Goal: Task Accomplishment & Management: Manage account settings

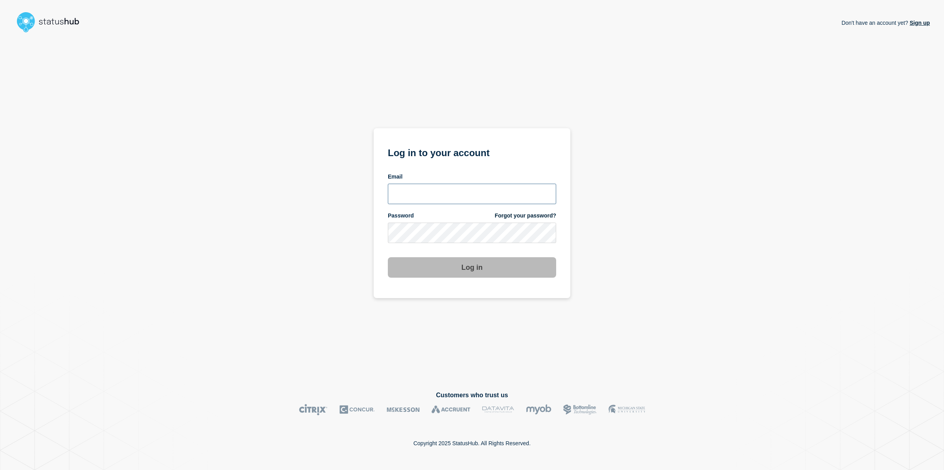
type input "[PERSON_NAME][EMAIL_ADDRESS][PERSON_NAME][DOMAIN_NAME]"
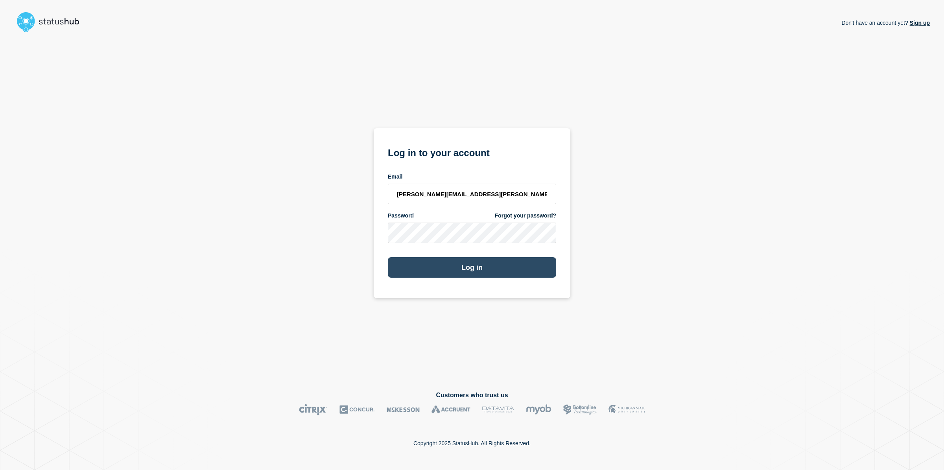
click at [492, 265] on button "Log in" at bounding box center [472, 267] width 168 height 20
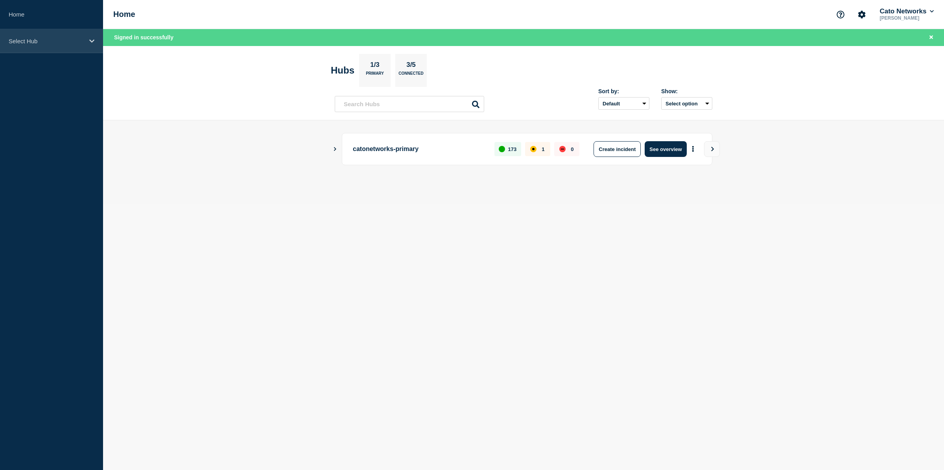
click at [84, 45] on div "Select Hub" at bounding box center [51, 41] width 103 height 24
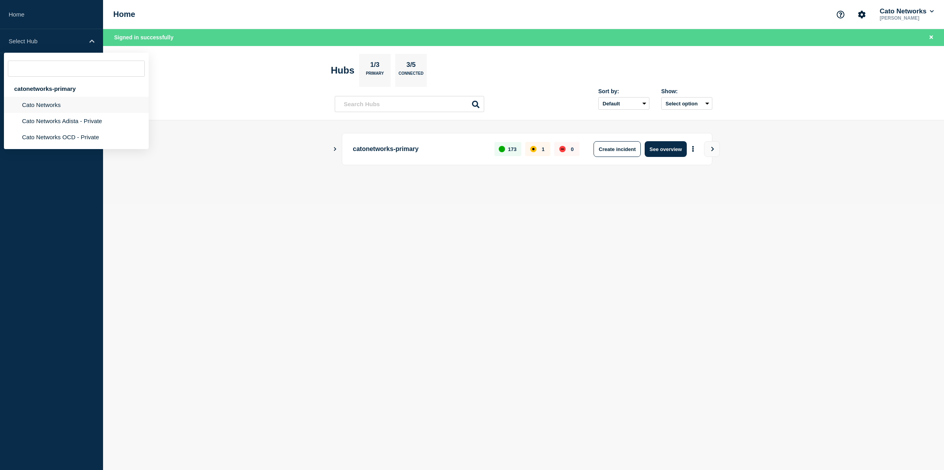
click at [61, 111] on li "Cato Networks" at bounding box center [76, 105] width 145 height 16
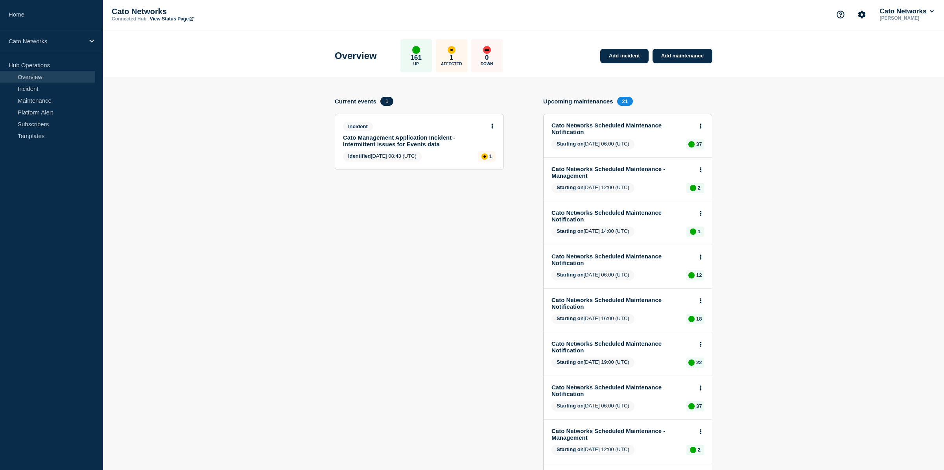
click at [439, 142] on link "Cato Management Application Incident - Intermittent issues for Events data" at bounding box center [414, 140] width 142 height 13
click at [490, 129] on button at bounding box center [492, 126] width 7 height 7
click at [486, 158] on link "Update incident" at bounding box center [491, 157] width 38 height 6
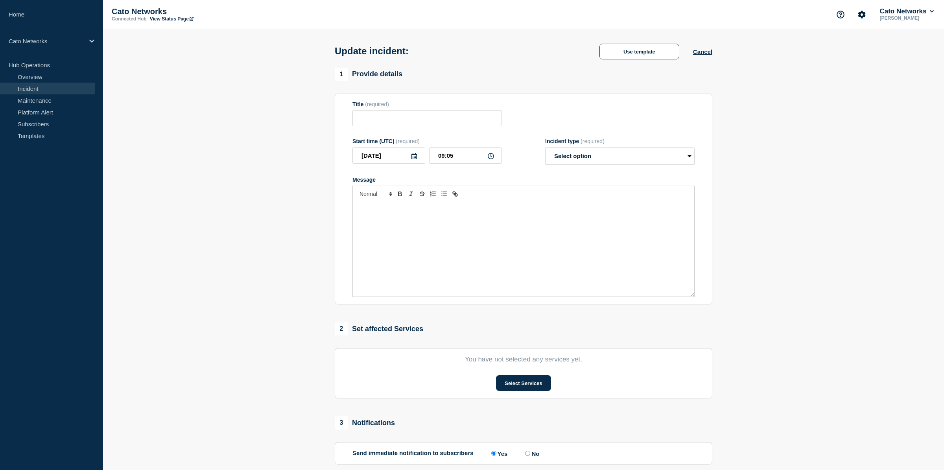
type input "Cato Management Application Incident - Intermittent issues for Events data"
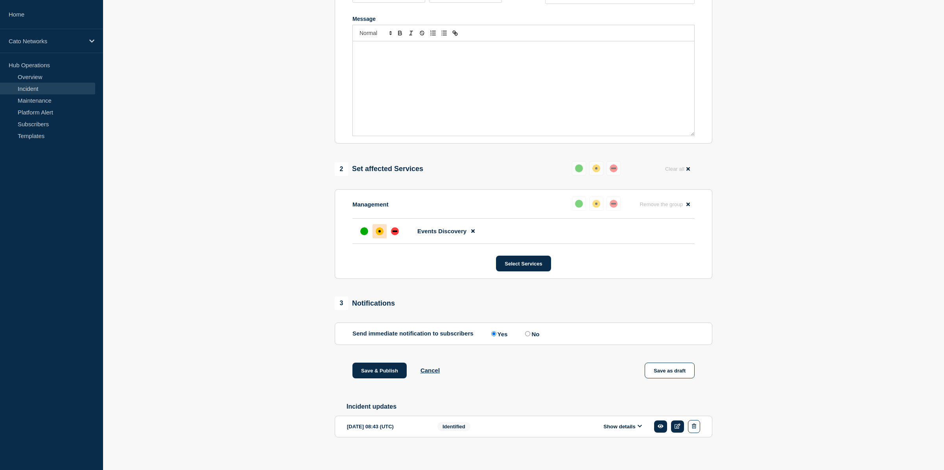
scroll to position [193, 0]
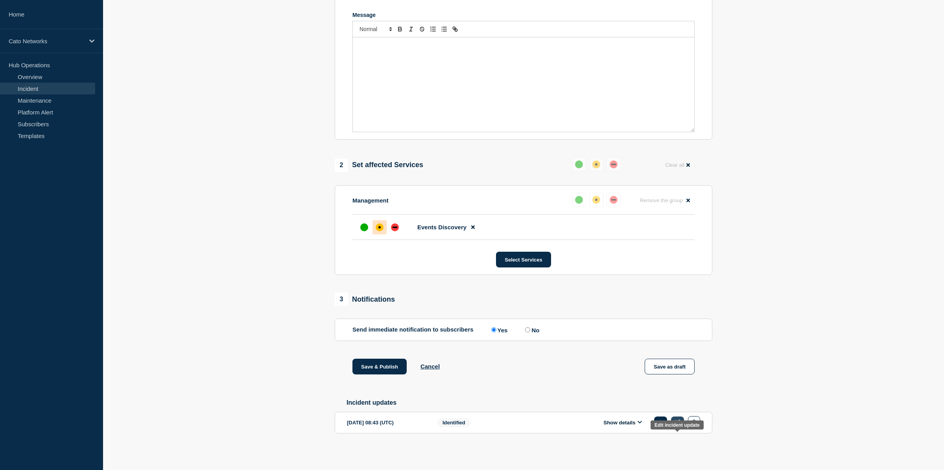
click at [675, 422] on icon at bounding box center [678, 422] width 6 height 5
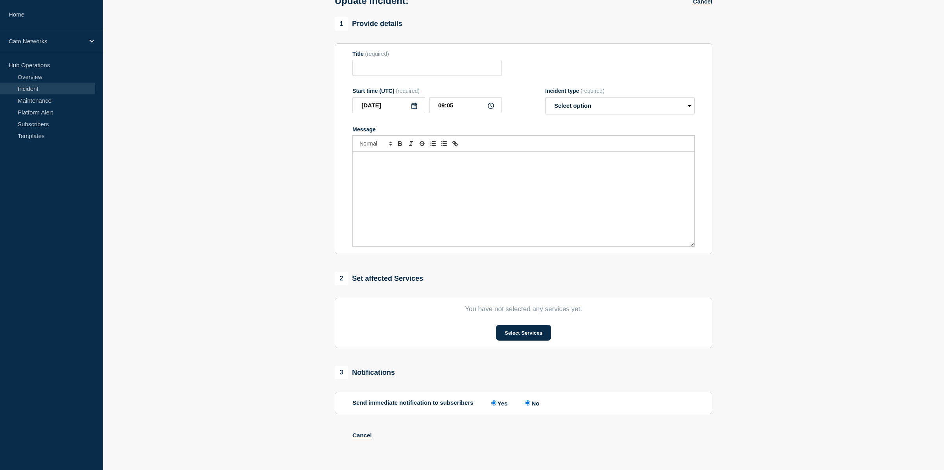
type input "Cato Management Application Incident - Intermittent issues for Events data"
type input "08:43"
select select "identified"
radio input "false"
radio input "true"
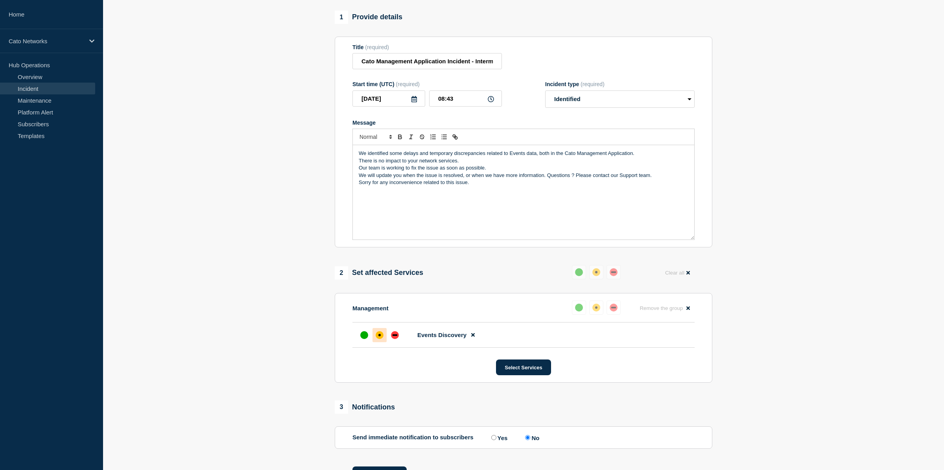
scroll to position [126, 0]
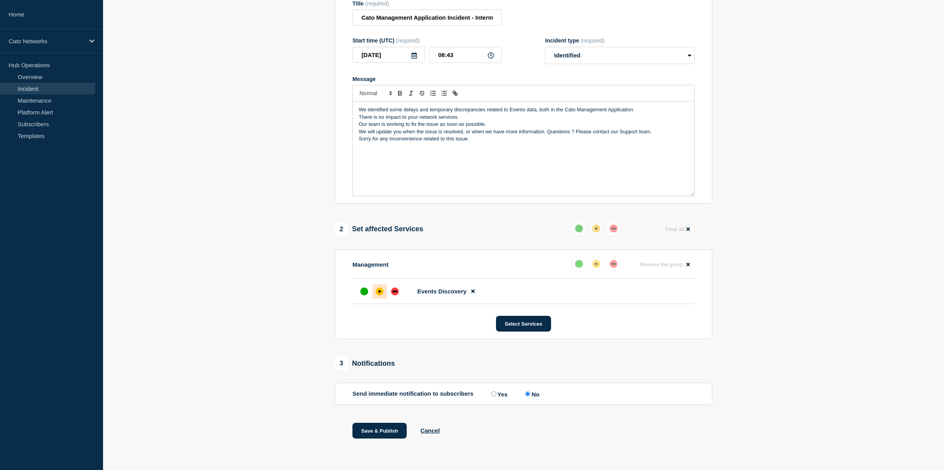
click at [434, 147] on div "We identified some delays and temporary discrepancies related to Events data, b…" at bounding box center [523, 148] width 341 height 94
drag, startPoint x: 369, startPoint y: 431, endPoint x: 366, endPoint y: 238, distance: 192.8
click at [366, 240] on div "1 Provide details Title (required) Cato Management Application Incident - Inter…" at bounding box center [523, 213] width 387 height 492
click at [369, 142] on p "Message" at bounding box center [524, 145] width 330 height 7
click at [389, 424] on button "Save & Publish" at bounding box center [379, 431] width 54 height 16
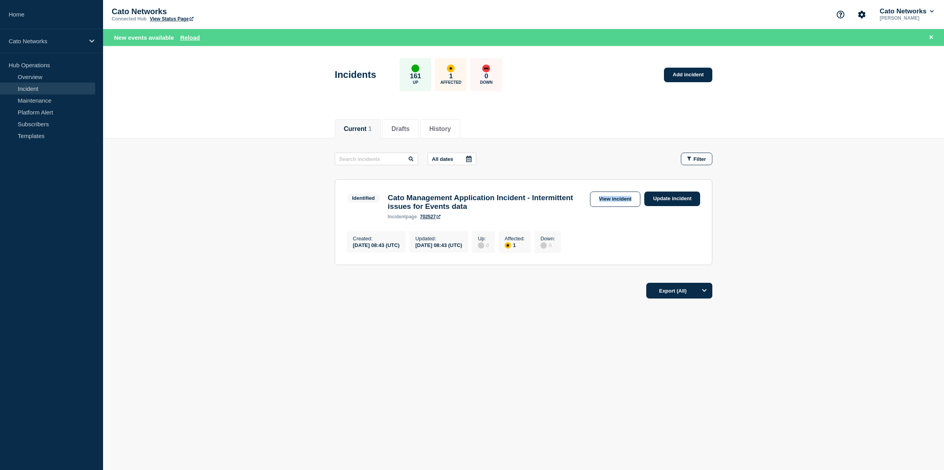
click at [440, 219] on link "702527" at bounding box center [430, 217] width 20 height 6
